Goal: Transaction & Acquisition: Purchase product/service

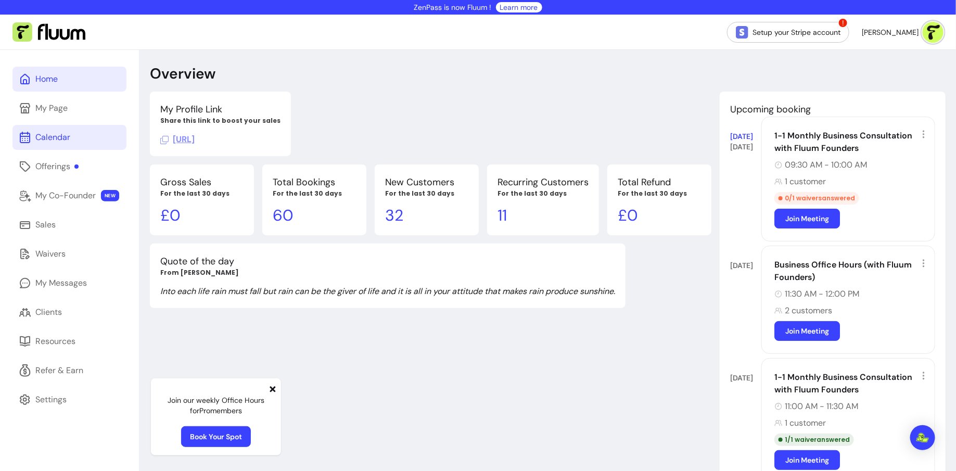
click at [54, 125] on link "Calendar" at bounding box center [69, 137] width 114 height 25
click at [59, 104] on div "My Page" at bounding box center [51, 108] width 32 height 12
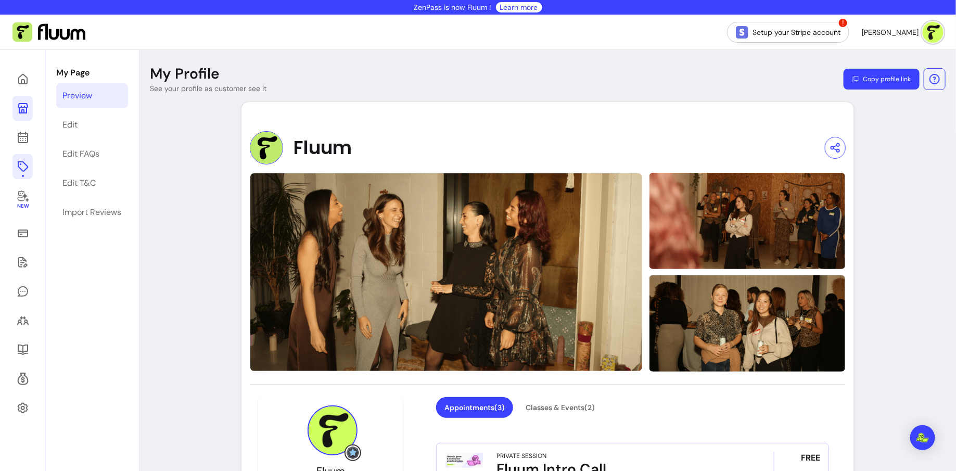
click at [27, 164] on icon at bounding box center [23, 166] width 12 height 12
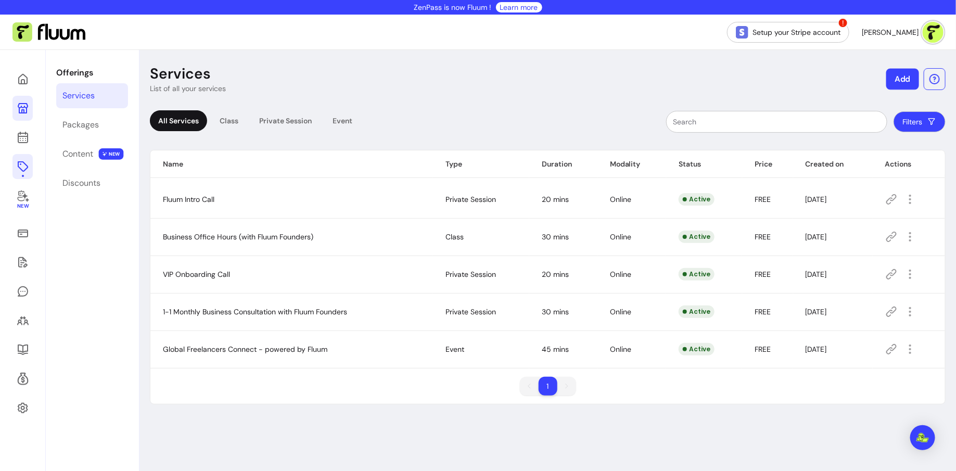
click at [904, 79] on button "Add" at bounding box center [902, 79] width 33 height 21
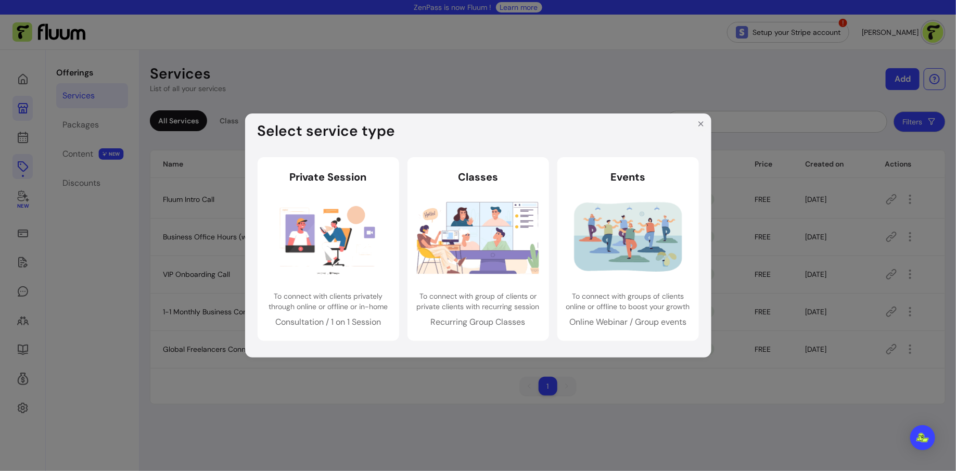
click at [701, 123] on icon "Close" at bounding box center [701, 124] width 8 height 8
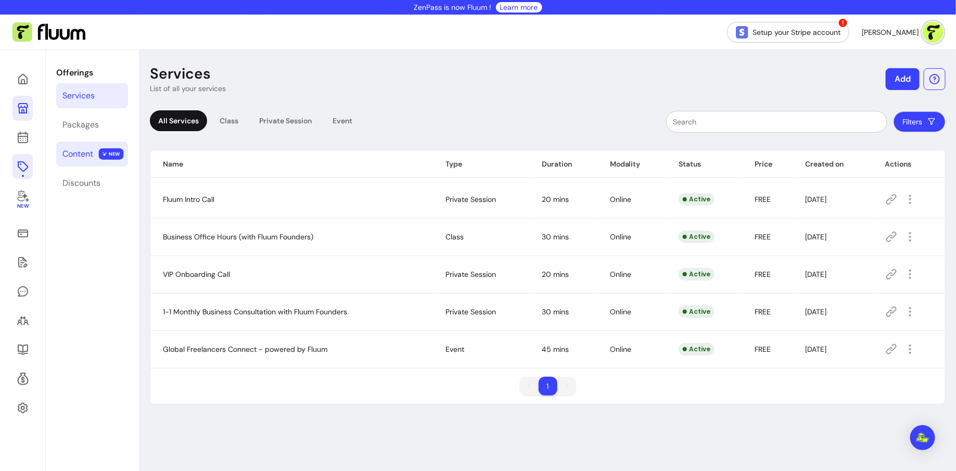
click at [101, 148] on span "NEW" at bounding box center [111, 153] width 25 height 11
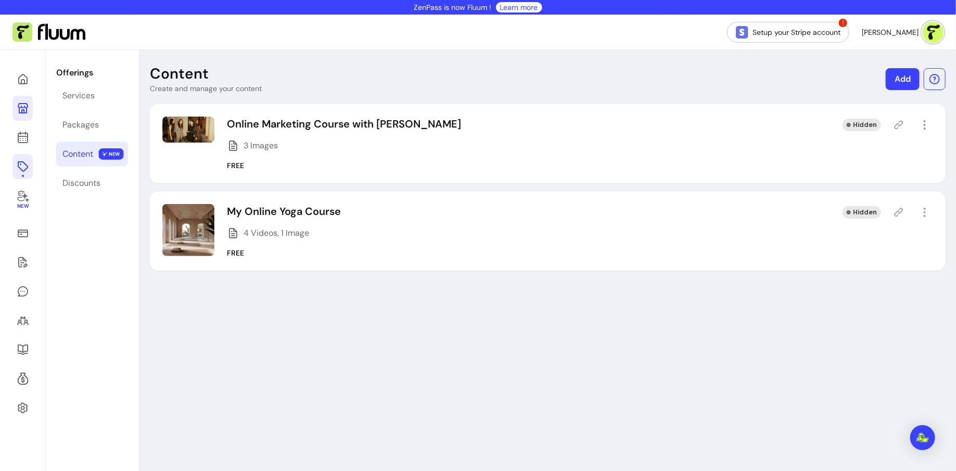
click at [896, 84] on link "Add" at bounding box center [903, 79] width 34 height 22
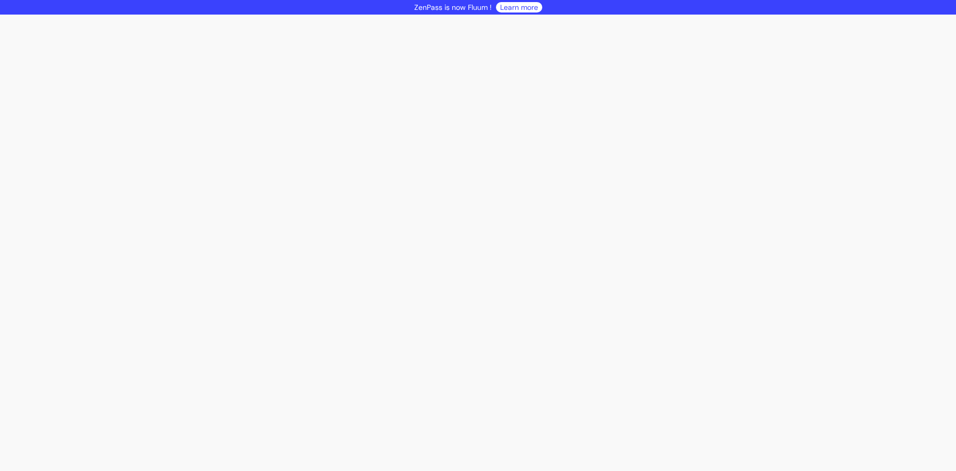
select select "***"
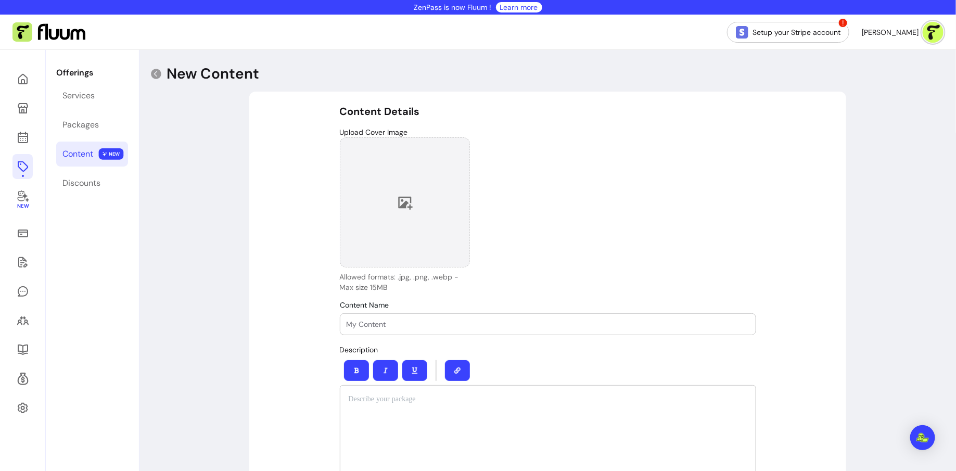
click at [408, 196] on icon at bounding box center [405, 203] width 16 height 16
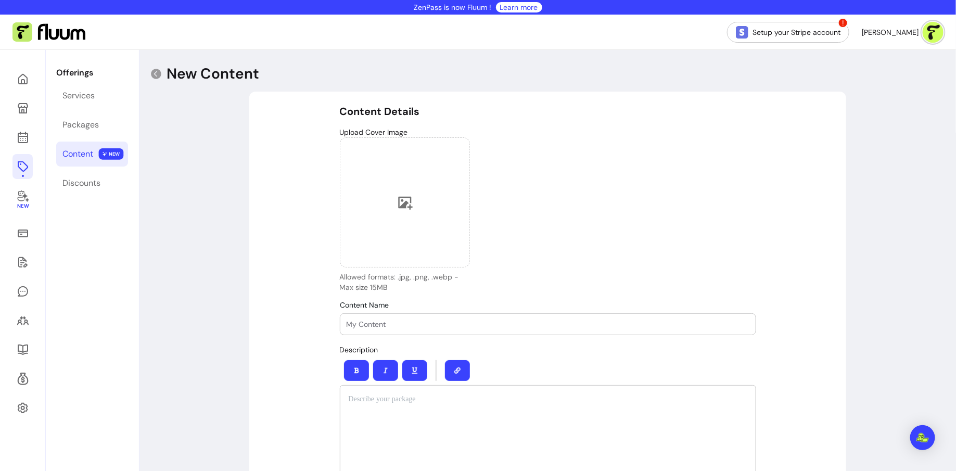
click at [446, 271] on div "Allowed formats: .jpg, .png, .webp - Max size 15MB" at bounding box center [405, 214] width 130 height 155
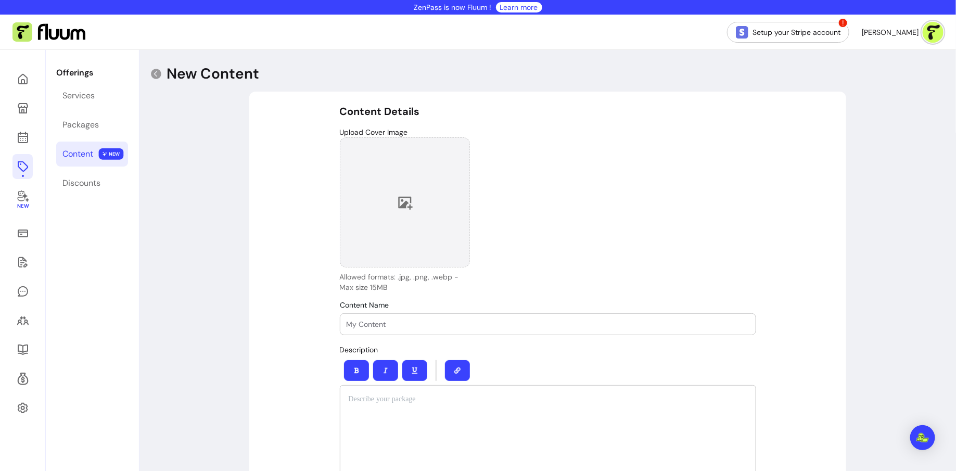
click at [422, 208] on div at bounding box center [405, 202] width 130 height 130
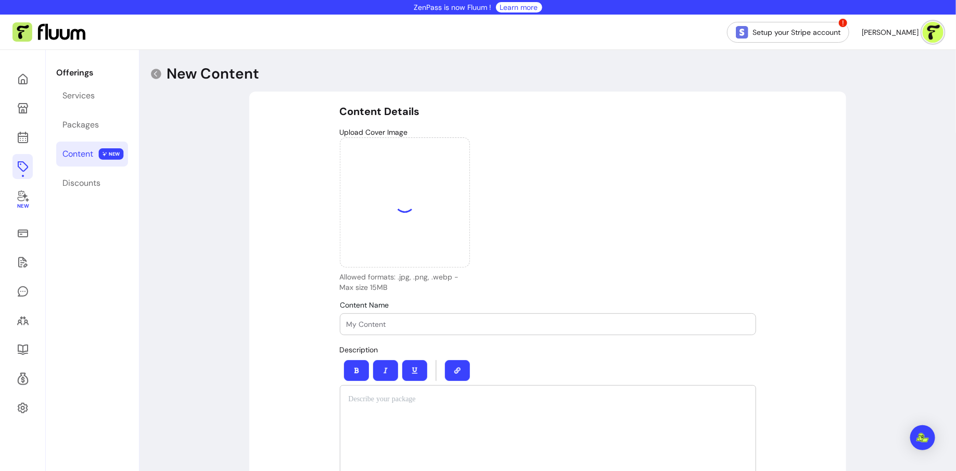
click at [445, 323] on input "Content Name" at bounding box center [548, 324] width 403 height 10
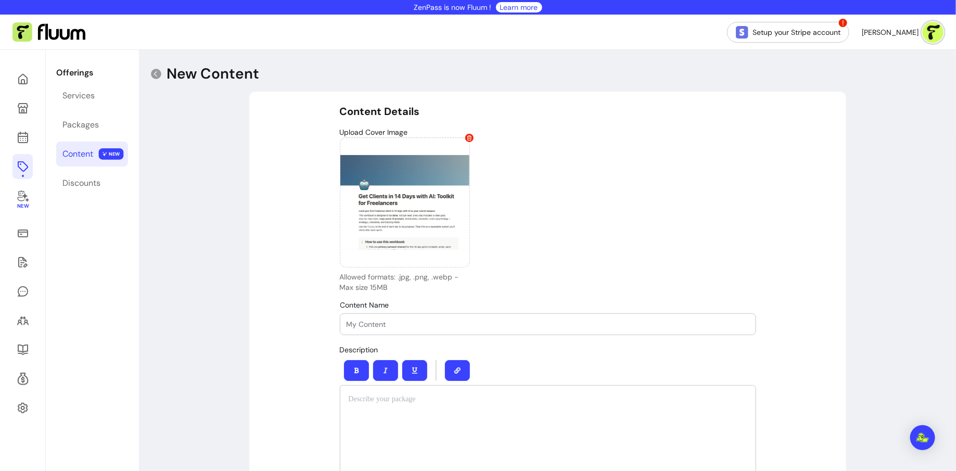
paste input "Get Clients [DATE] with AI: Toolkit for Freelancers"
type input "Get Clients [DATE] with AI: Toolkit for Freelancers"
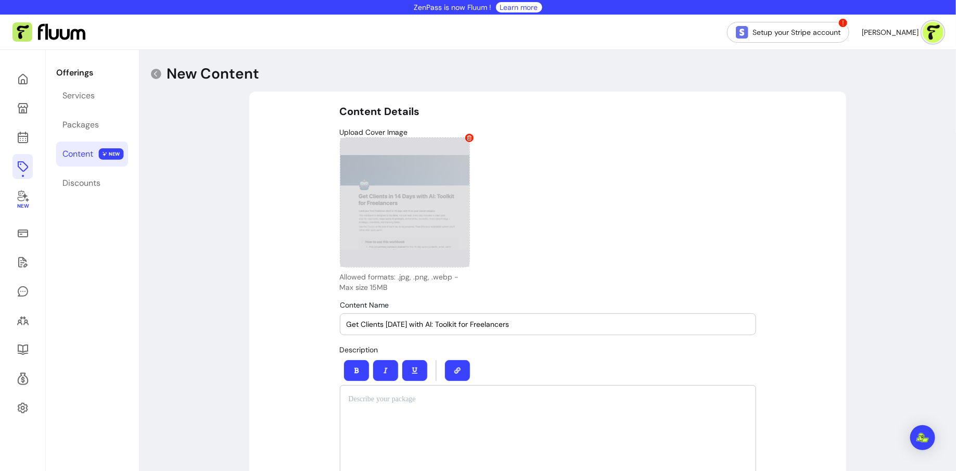
click at [426, 208] on div at bounding box center [405, 202] width 130 height 130
click at [433, 208] on div at bounding box center [405, 202] width 130 height 130
click at [408, 181] on div at bounding box center [405, 202] width 130 height 130
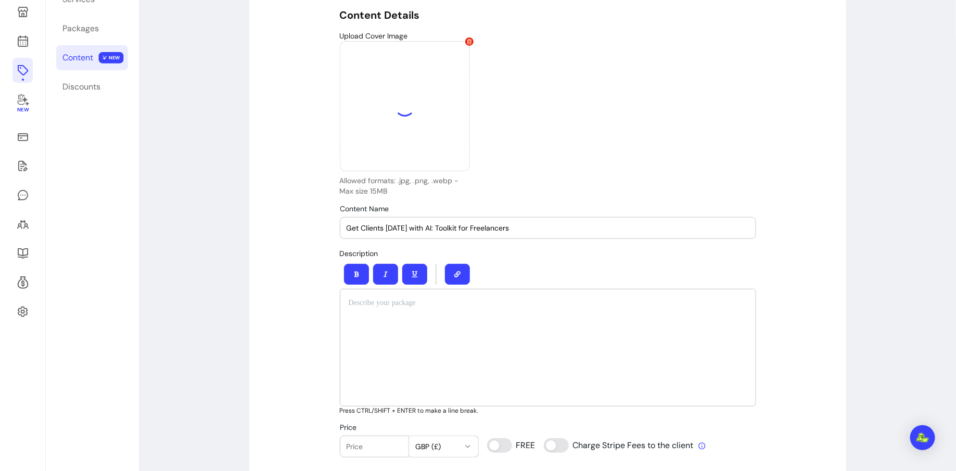
scroll to position [103, 0]
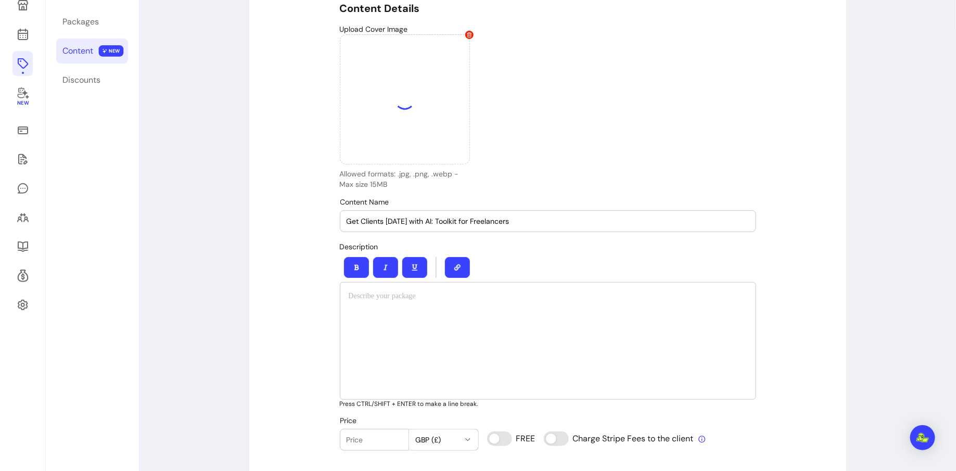
click at [533, 313] on div at bounding box center [548, 341] width 416 height 118
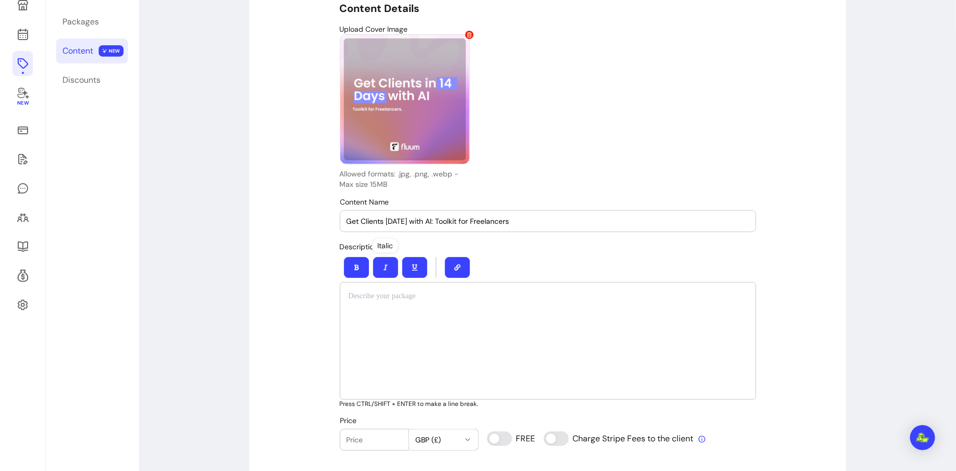
click at [385, 331] on div at bounding box center [548, 341] width 416 height 118
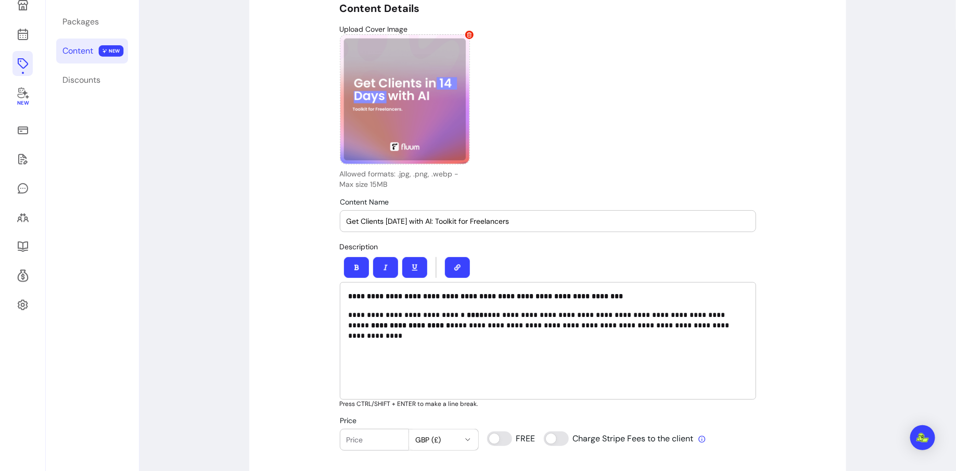
click at [349, 292] on strong "**********" at bounding box center [486, 295] width 275 height 7
click at [284, 335] on div "**********" at bounding box center [547, 421] width 597 height 864
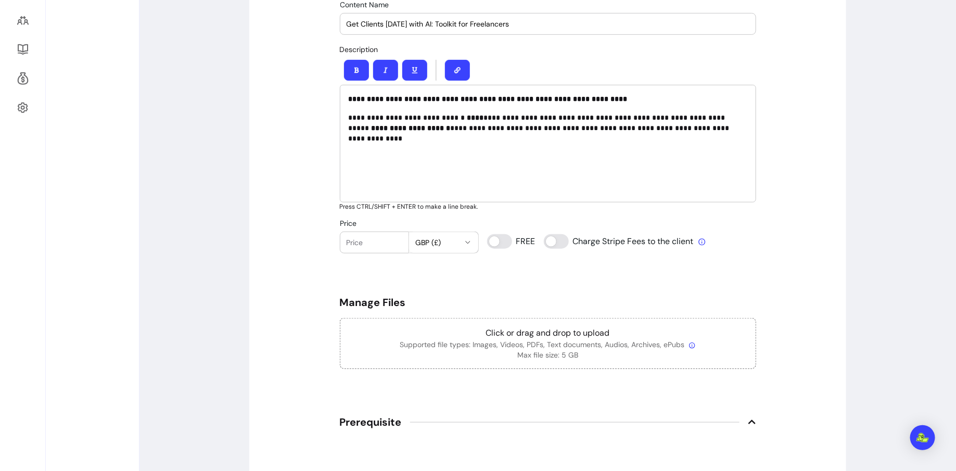
scroll to position [301, 0]
type input "0"
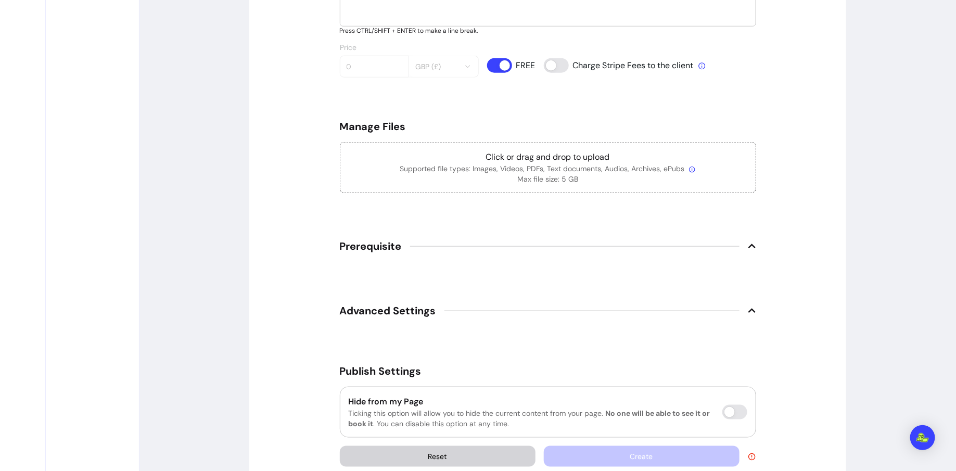
scroll to position [477, 0]
click at [627, 239] on span "Prerequisite" at bounding box center [548, 245] width 416 height 23
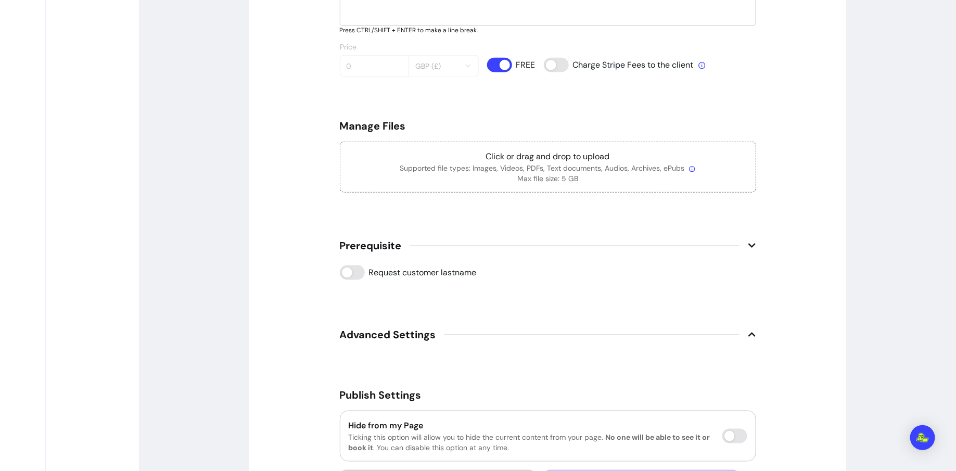
click at [627, 239] on span "Prerequisite" at bounding box center [548, 245] width 416 height 23
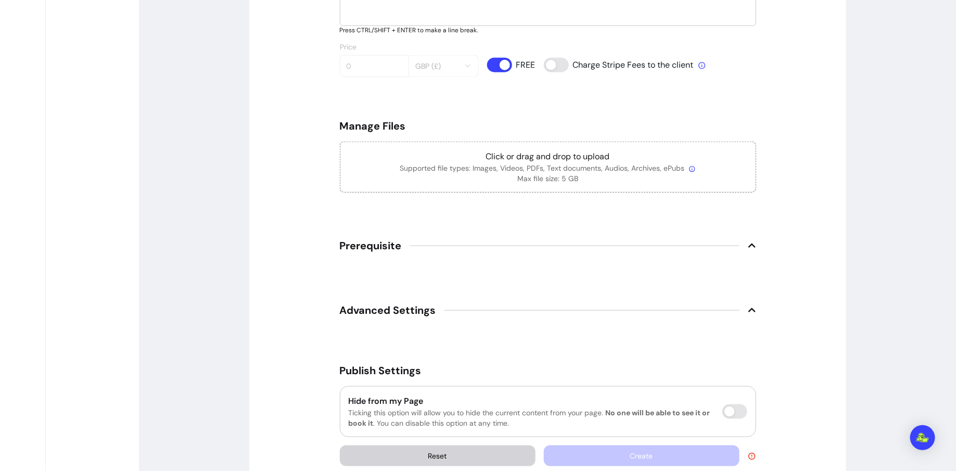
click at [627, 239] on span "Prerequisite" at bounding box center [548, 245] width 416 height 23
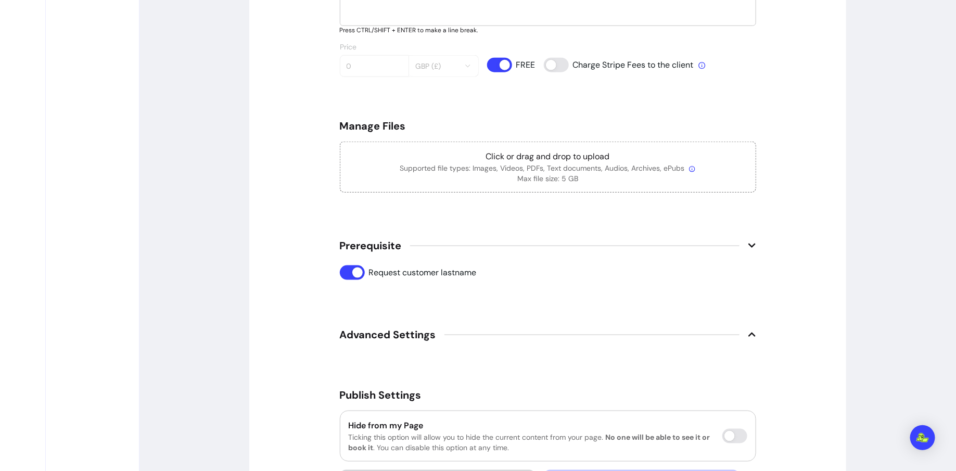
click at [472, 338] on span "Advanced Settings" at bounding box center [548, 334] width 416 height 23
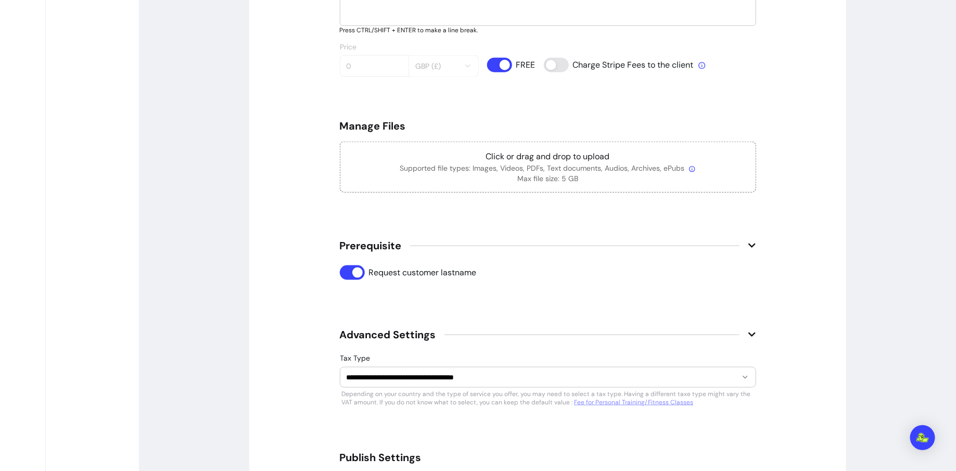
scroll to position [584, 0]
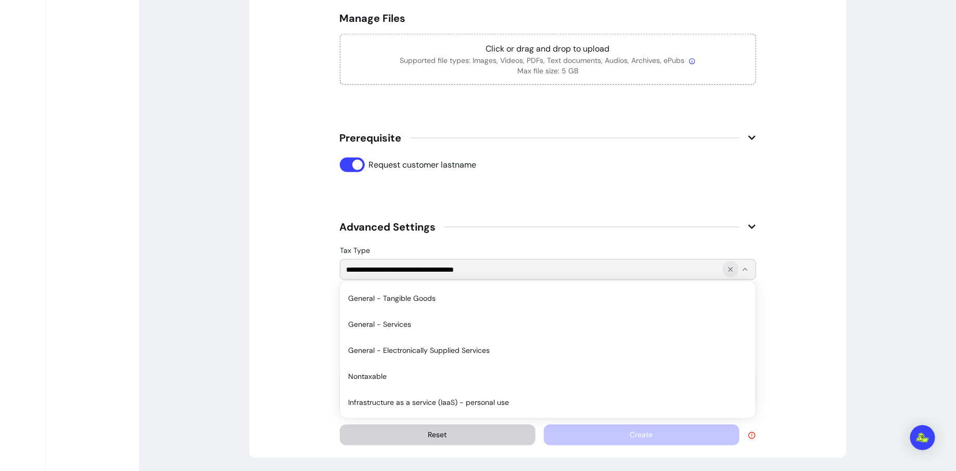
click at [731, 270] on icon "Show suggestions" at bounding box center [731, 269] width 8 height 8
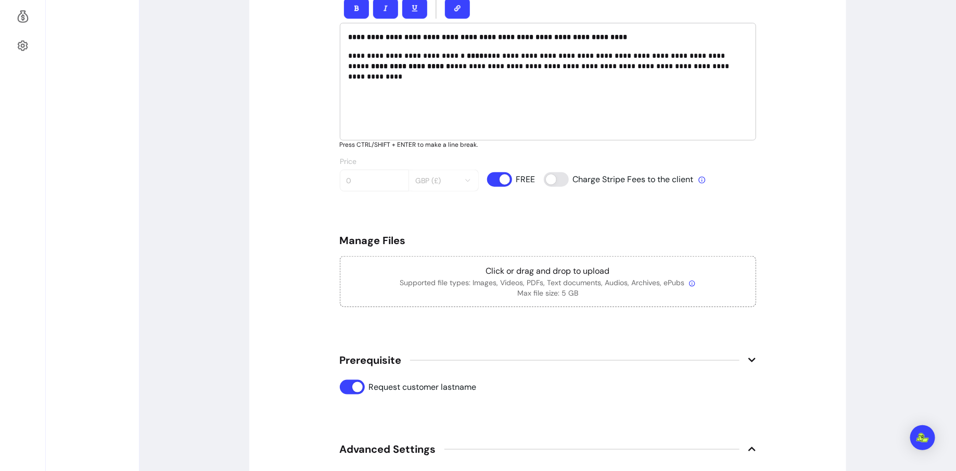
scroll to position [365, 0]
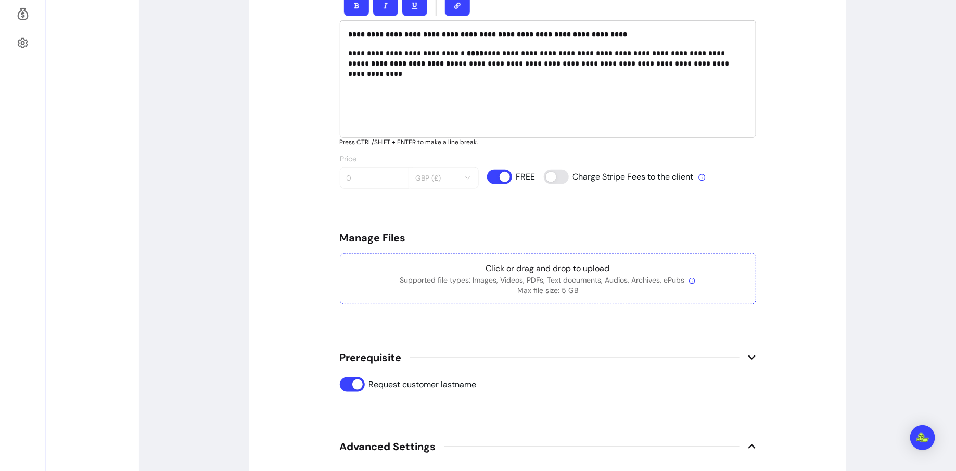
click at [532, 272] on p "Click or drag and drop to upload" at bounding box center [548, 268] width 399 height 12
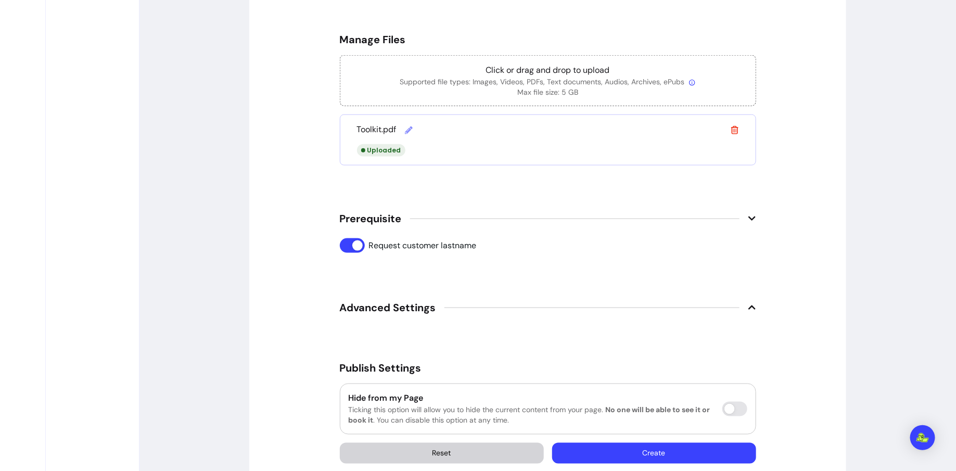
scroll to position [581, 0]
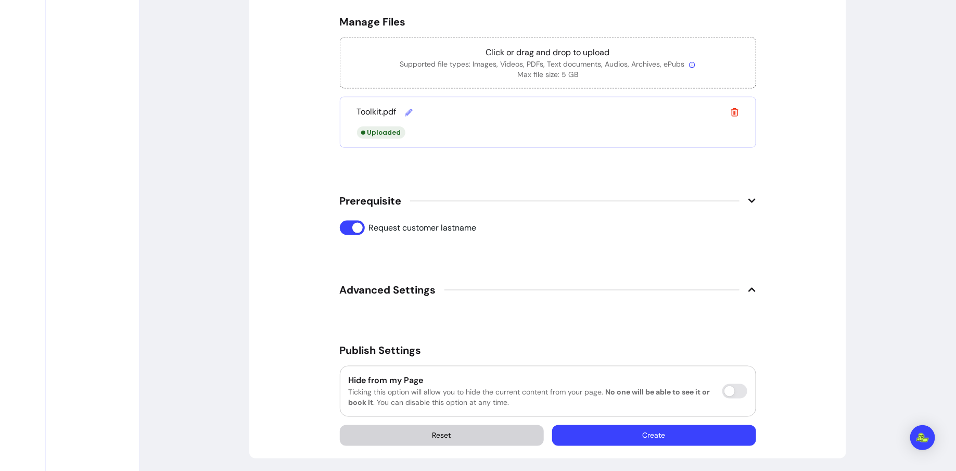
click at [670, 434] on button "Create" at bounding box center [654, 435] width 204 height 21
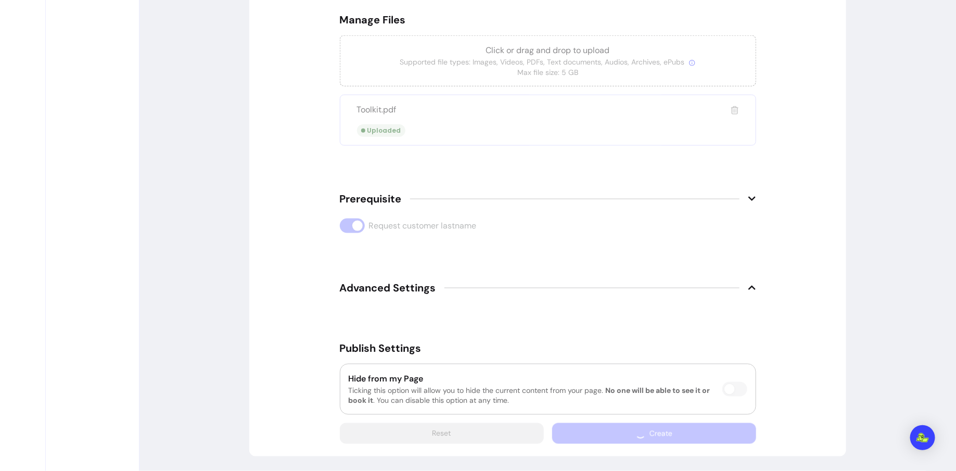
scroll to position [552, 0]
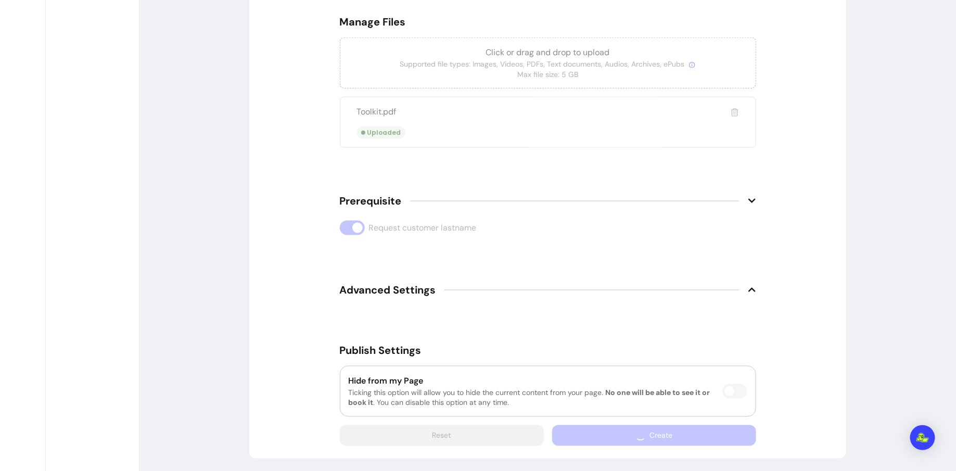
scroll to position [50, 0]
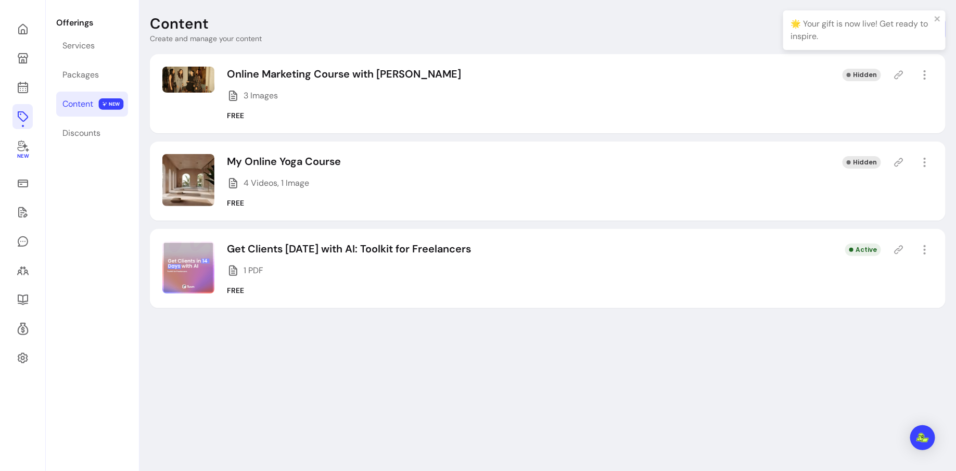
click at [900, 251] on icon at bounding box center [899, 250] width 10 height 10
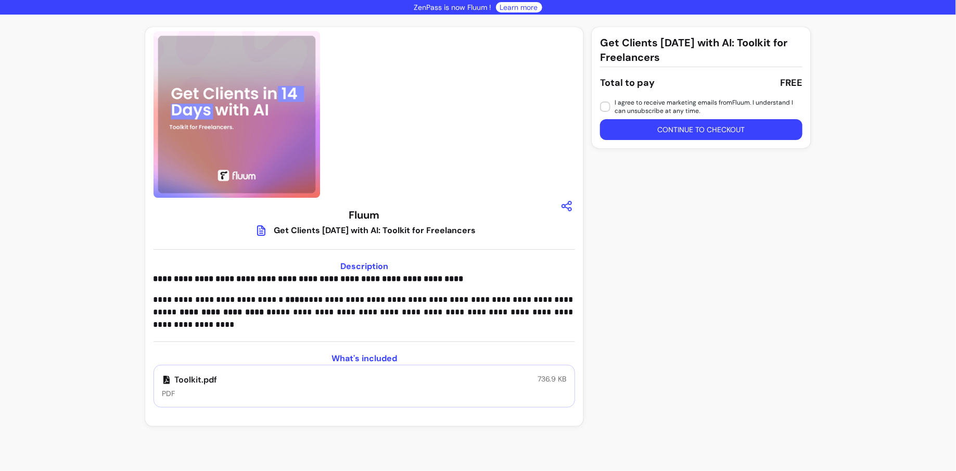
click at [515, 386] on div "Toolkit.pdf PDF 736.9 KB" at bounding box center [365, 386] width 422 height 43
click at [196, 380] on p "Toolkit.pdf" at bounding box center [189, 380] width 55 height 12
click at [739, 126] on button "Continue to checkout" at bounding box center [701, 130] width 197 height 20
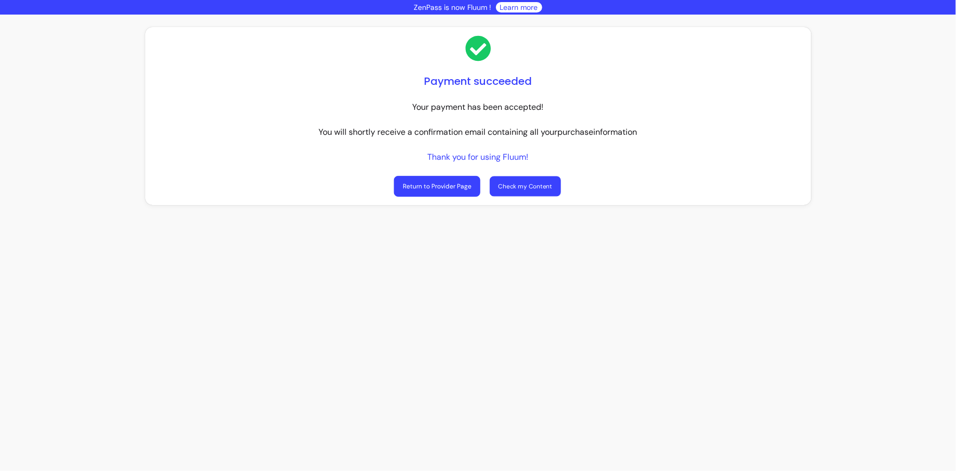
click at [523, 193] on link "Check my Content" at bounding box center [525, 186] width 71 height 20
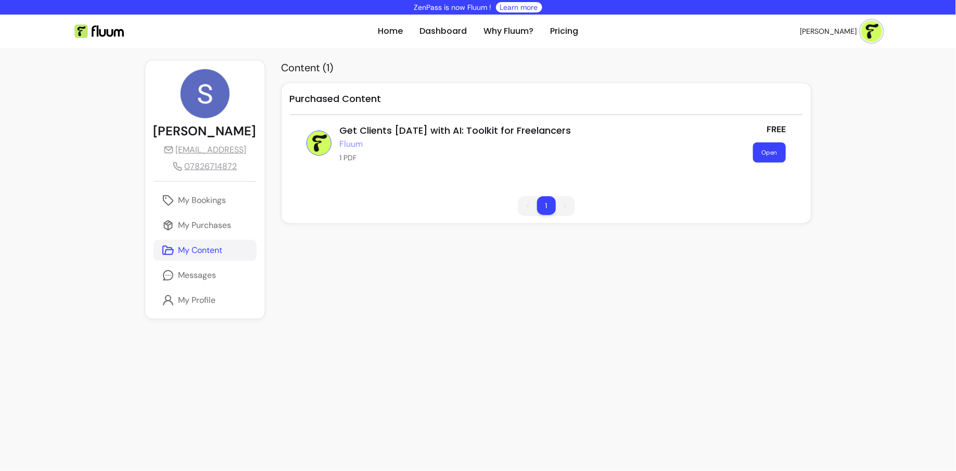
click at [772, 149] on button "Open" at bounding box center [769, 153] width 33 height 20
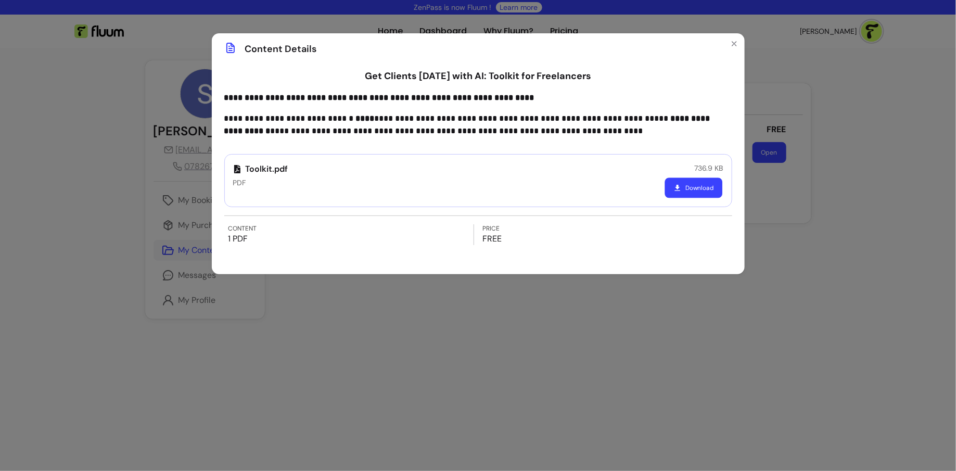
click at [702, 188] on button "Download" at bounding box center [694, 187] width 58 height 20
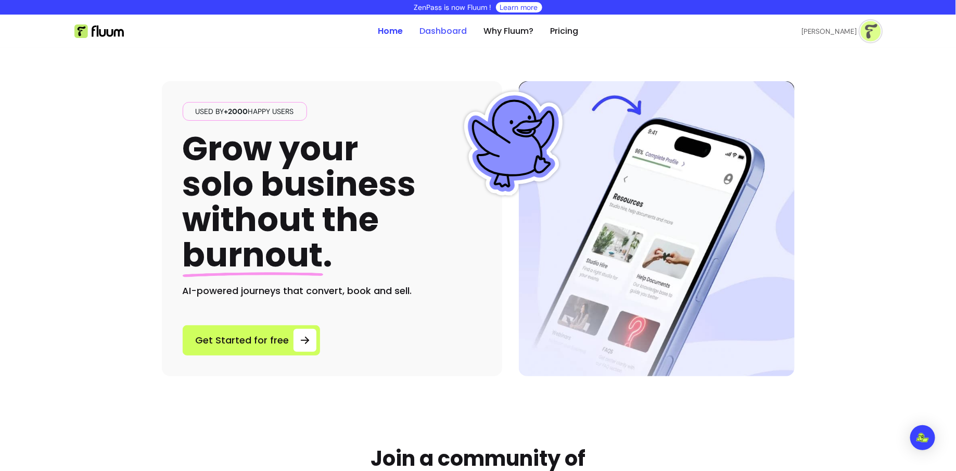
click at [442, 26] on link "Dashboard" at bounding box center [442, 31] width 47 height 12
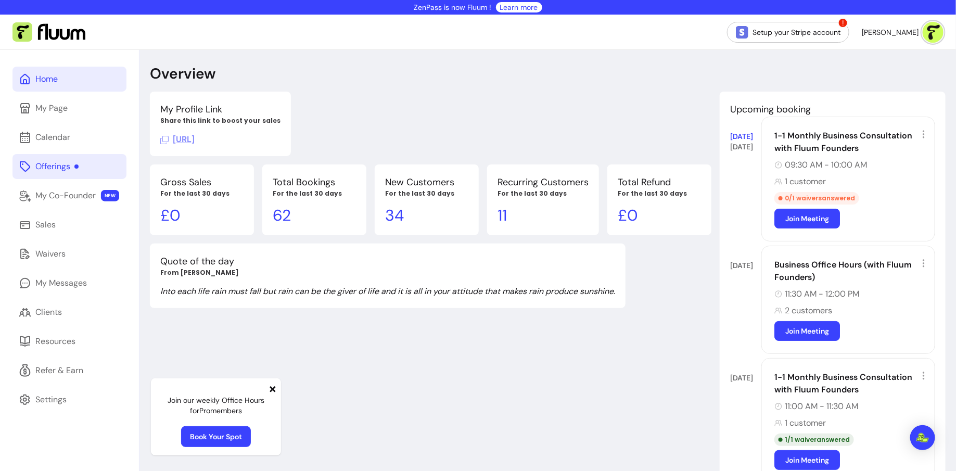
click at [78, 167] on div at bounding box center [76, 166] width 4 height 4
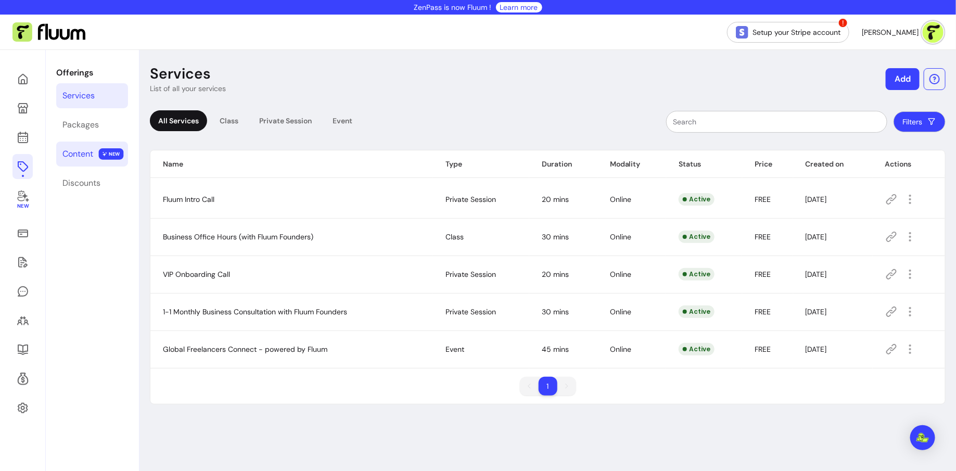
click at [85, 156] on div "Content" at bounding box center [77, 154] width 31 height 12
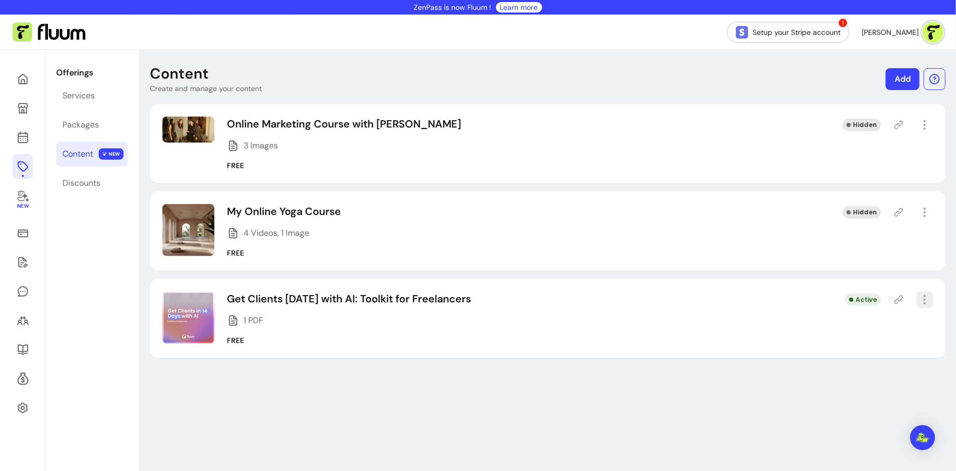
click at [921, 297] on icon "button" at bounding box center [925, 300] width 12 height 12
click at [858, 136] on span "Amend" at bounding box center [887, 137] width 76 height 10
select select "***"
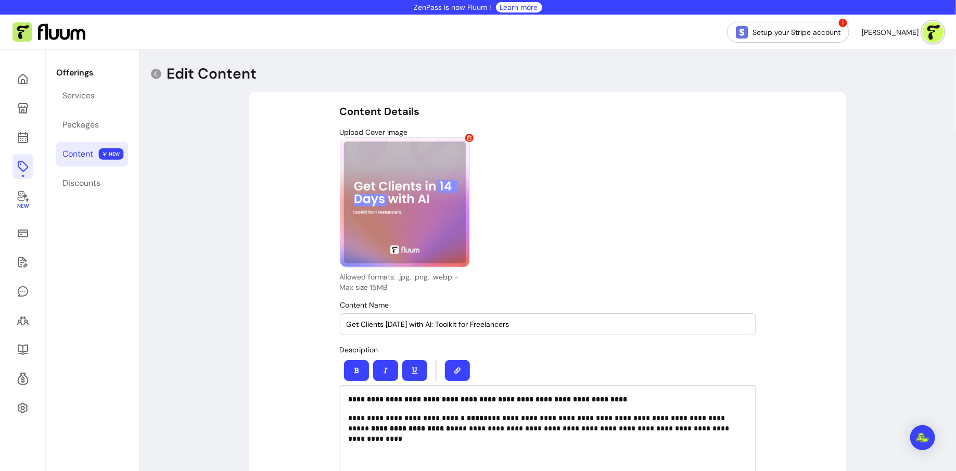
click at [484, 221] on div "Upload Cover Image Allowed formats: .jpg, .png, .webp - Max size 15MB" at bounding box center [548, 210] width 416 height 166
click at [390, 285] on p "Allowed formats: .jpg, .png, .webp - Max size 15MB" at bounding box center [405, 282] width 130 height 21
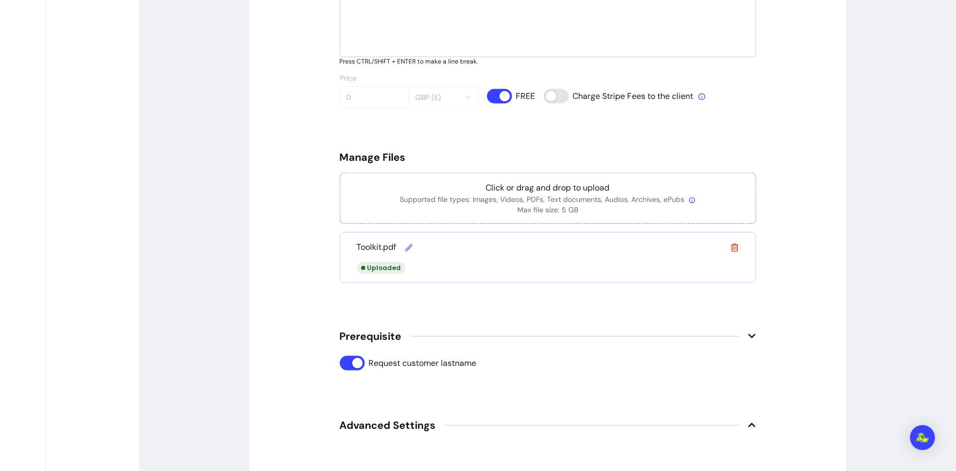
scroll to position [443, 0]
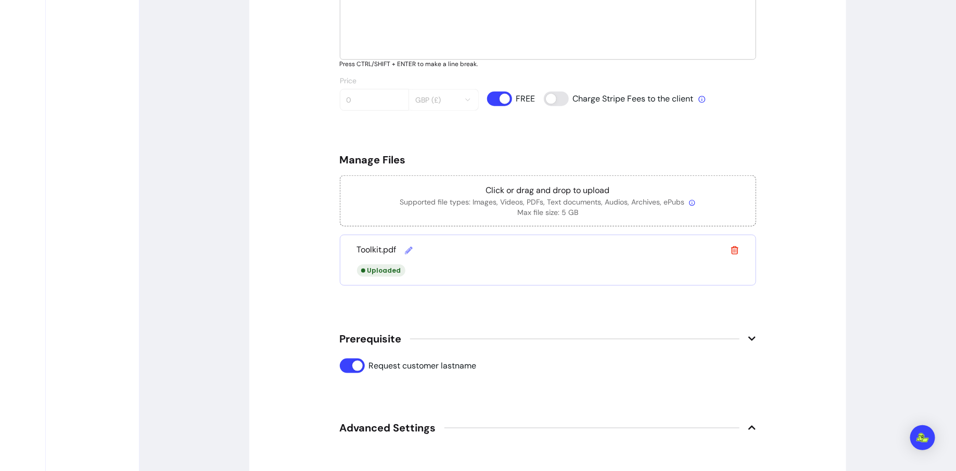
scroll to position [50, 0]
